Goal: Find specific page/section: Find specific page/section

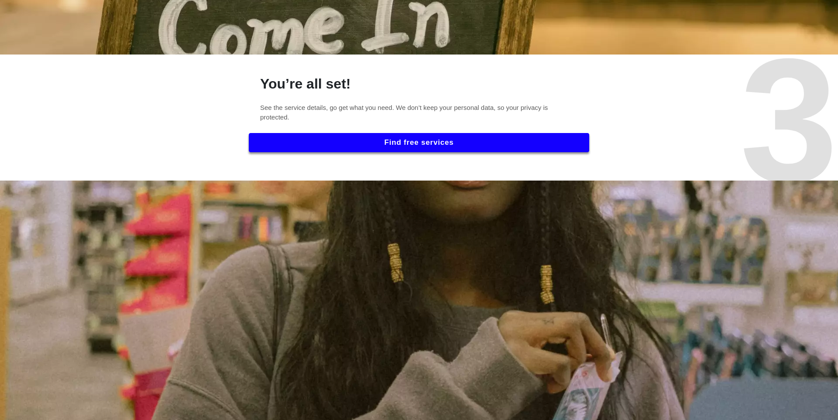
scroll to position [1222, 0]
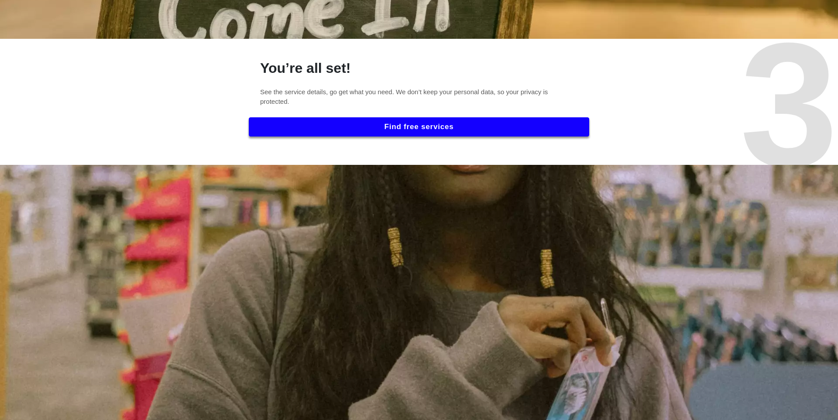
click at [354, 133] on button "Find free services" at bounding box center [419, 126] width 340 height 19
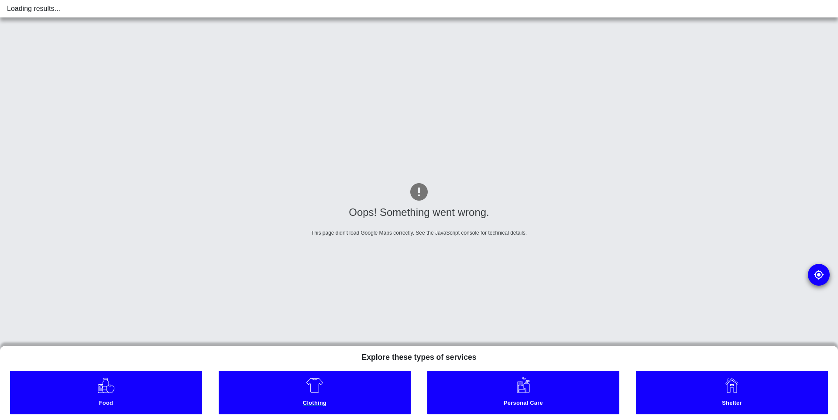
click at [294, 392] on link "Clothing" at bounding box center [315, 393] width 192 height 44
